Goal: Information Seeking & Learning: Learn about a topic

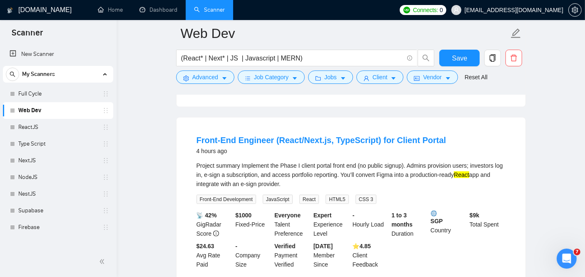
scroll to position [1170, 0]
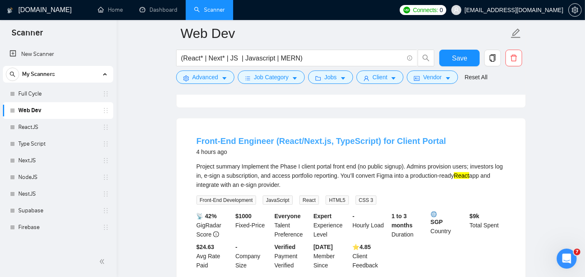
click at [282, 136] on link "Front-End Engineer (React/Next.js, TypeScript) for Client Portal" at bounding box center [322, 140] width 250 height 9
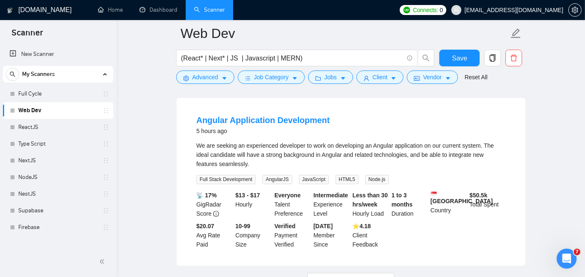
scroll to position [1769, 0]
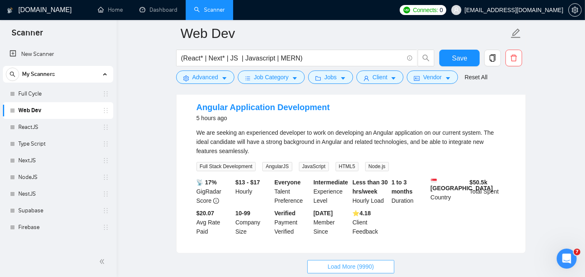
click at [361, 262] on span "Load More (9990)" at bounding box center [351, 266] width 46 height 9
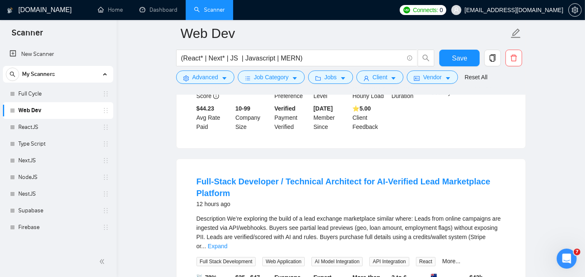
scroll to position [2240, 0]
click at [224, 177] on link "Full-Stack Developer / Technical Architect for AI-Verified Lead Marketplace Pla…" at bounding box center [344, 187] width 294 height 21
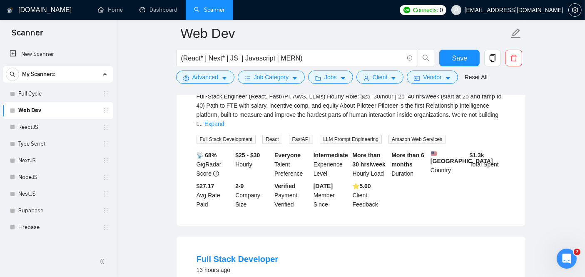
scroll to position [2551, 0]
click at [238, 253] on link "Full Stack Developer" at bounding box center [238, 257] width 82 height 9
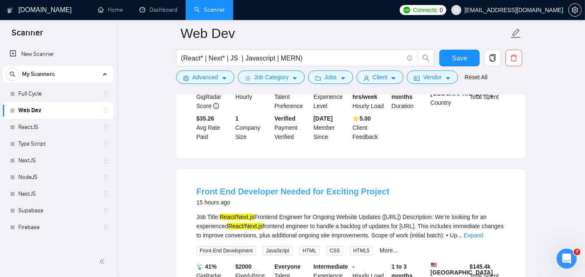
scroll to position [3146, 0]
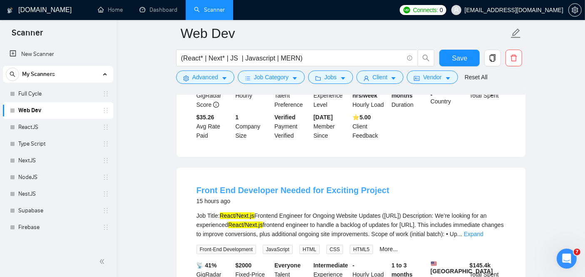
click at [260, 185] on link "Front End Developer Needed for Exciting Project" at bounding box center [293, 189] width 193 height 9
